Goal: Transaction & Acquisition: Purchase product/service

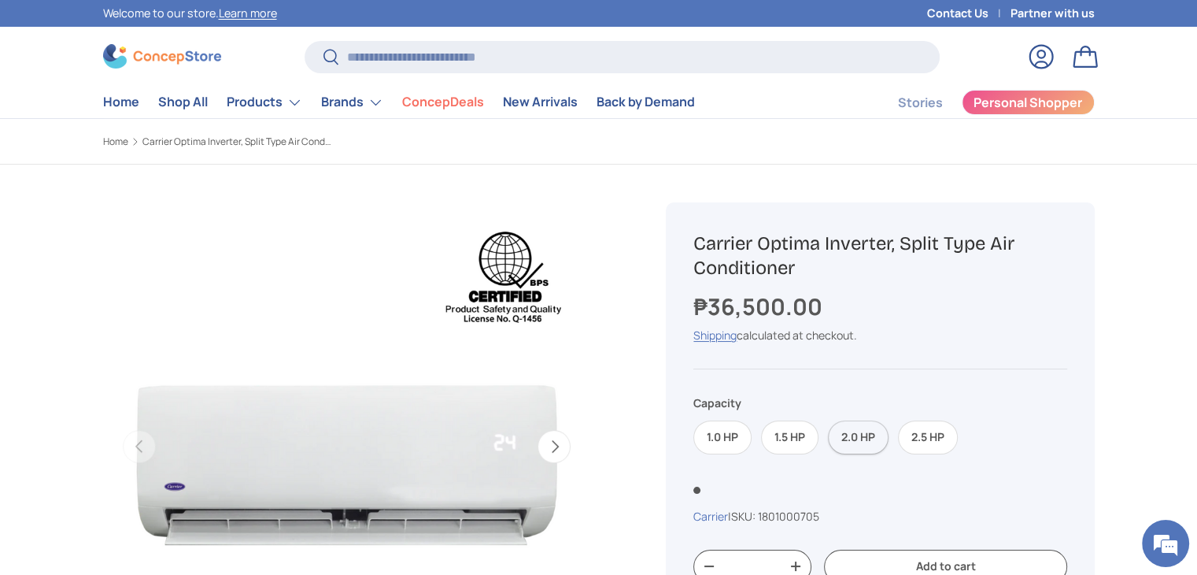
click at [861, 439] on label "2.0 HP" at bounding box center [858, 437] width 61 height 34
click at [803, 434] on label "1.5 HP" at bounding box center [789, 437] width 57 height 34
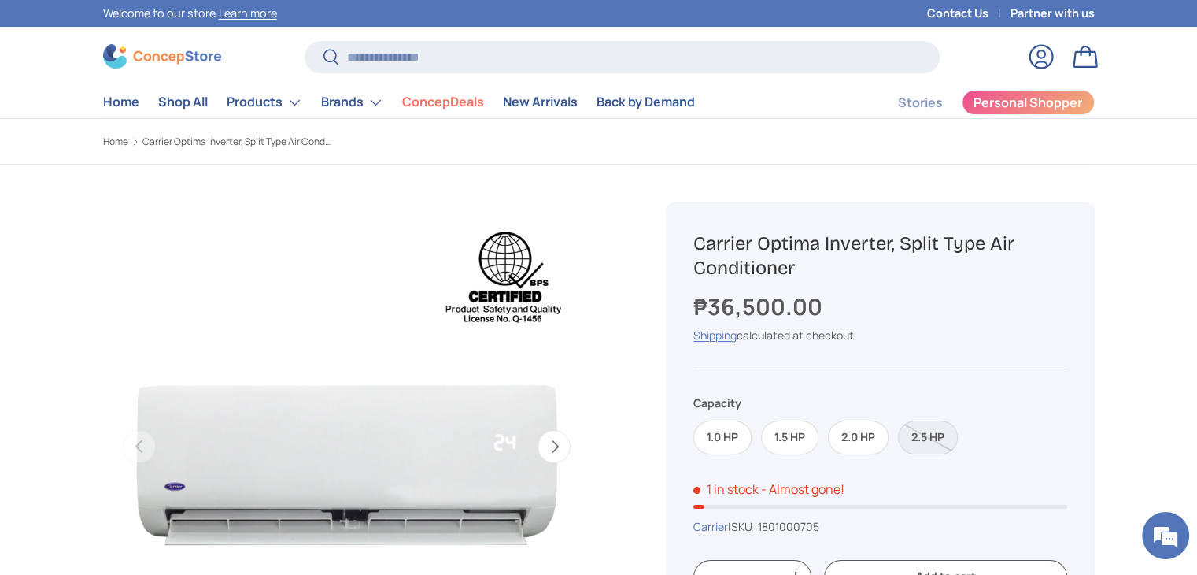
scroll to position [157, 0]
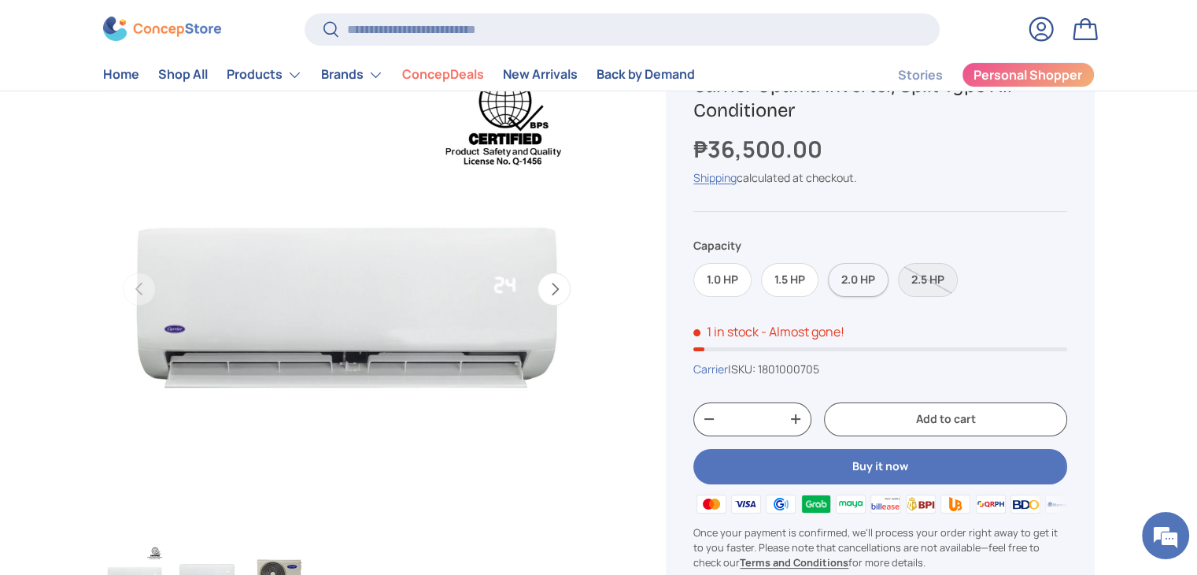
click at [843, 279] on label "2.0 HP" at bounding box center [858, 280] width 61 height 34
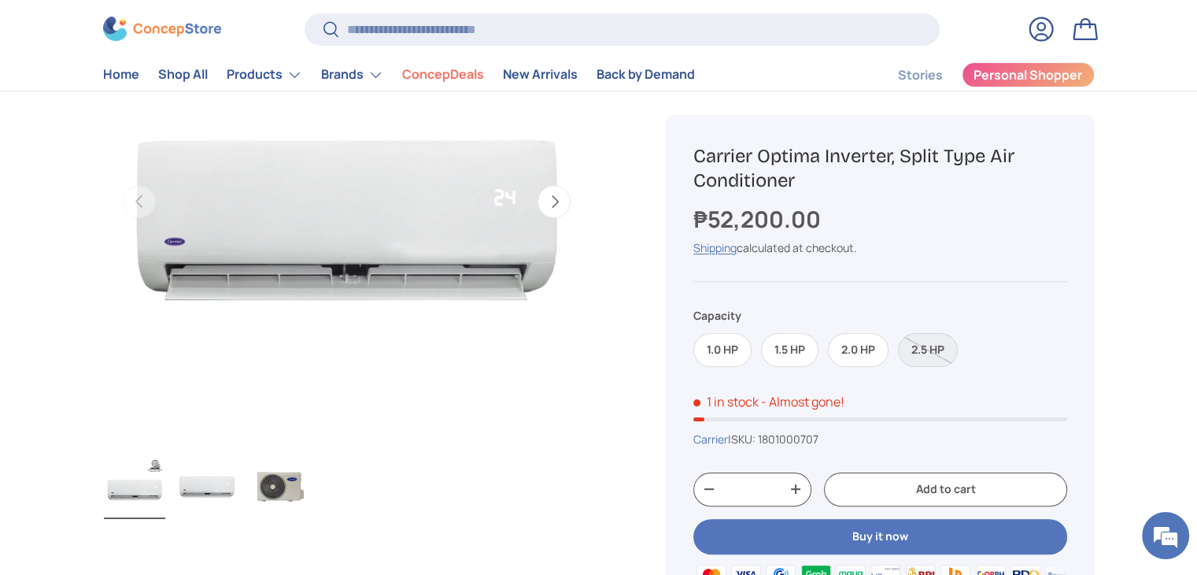
scroll to position [236, 0]
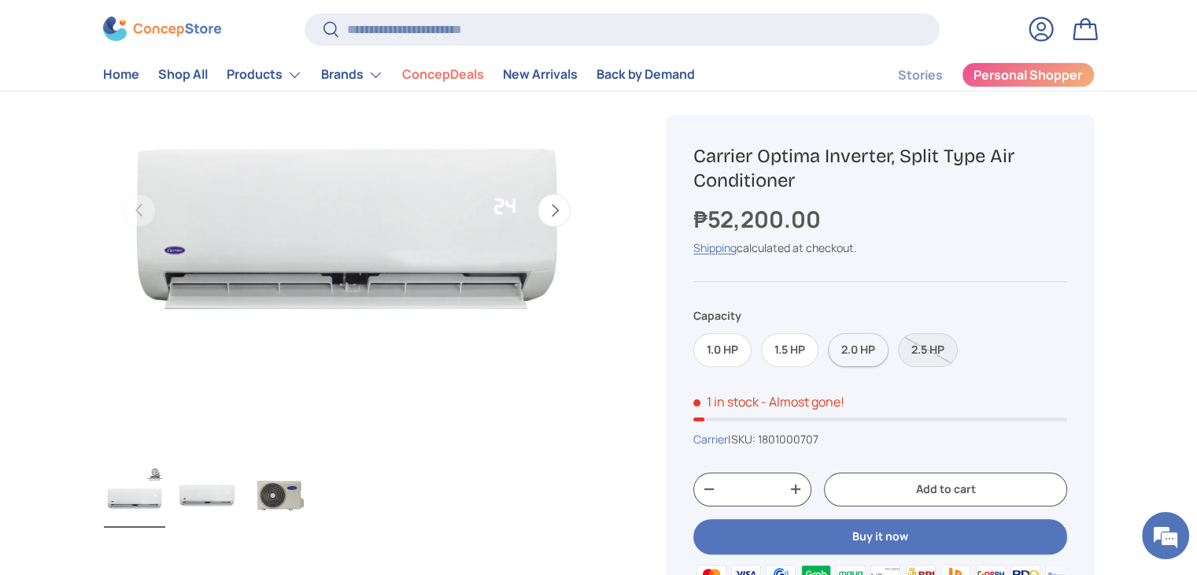
click at [853, 338] on label "2.0 HP" at bounding box center [858, 350] width 61 height 34
